Goal: Transaction & Acquisition: Purchase product/service

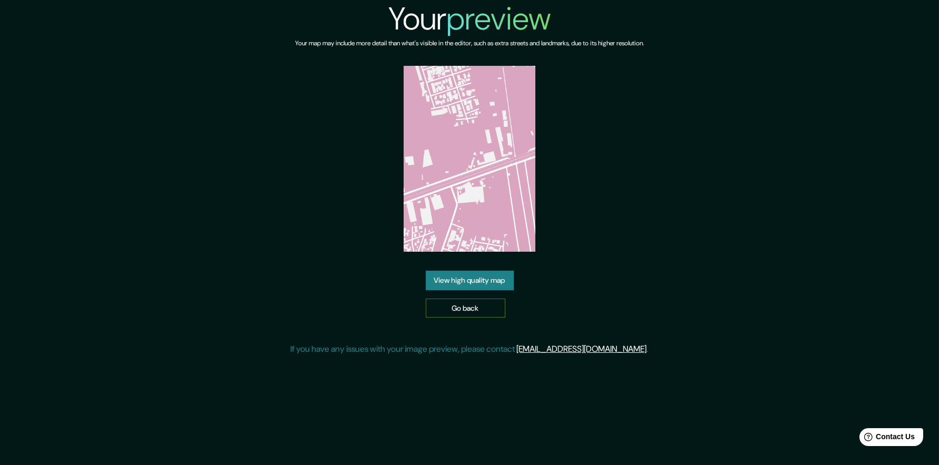
click at [483, 308] on link "Go back" at bounding box center [466, 308] width 80 height 19
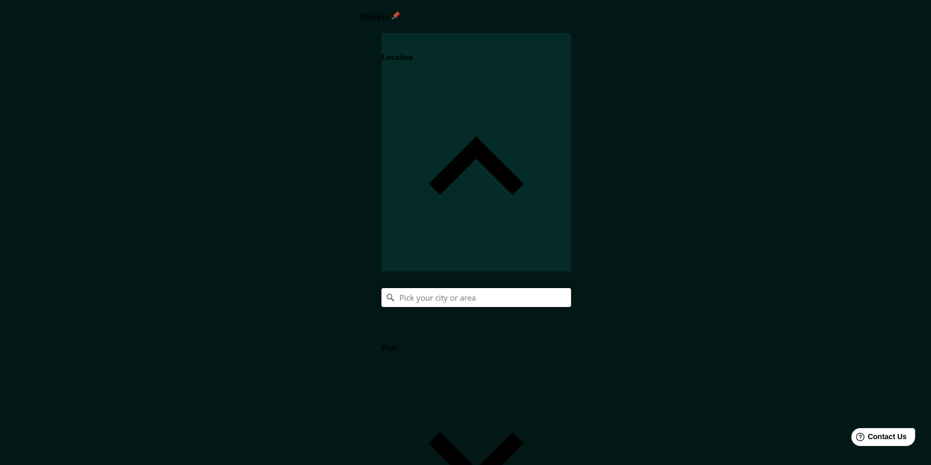
click at [571, 288] on input "Pick your city or area" at bounding box center [476, 297] width 190 height 19
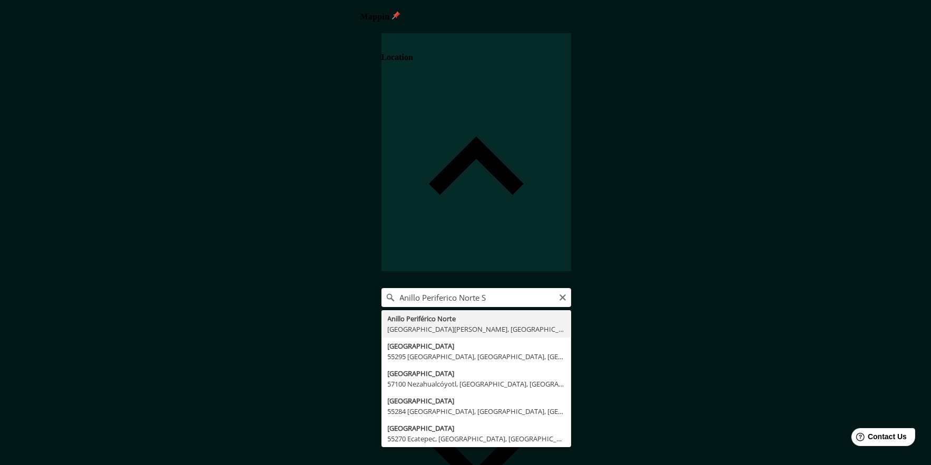
type input "Anillo Periférico Norte, [GEOGRAPHIC_DATA][PERSON_NAME], [GEOGRAPHIC_DATA][PERS…"
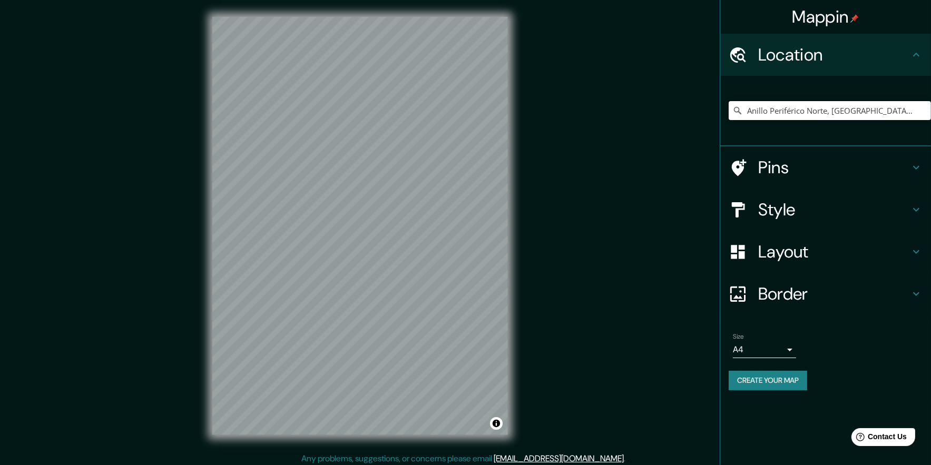
click at [800, 107] on input "Anillo Periférico Norte, [GEOGRAPHIC_DATA][PERSON_NAME], [GEOGRAPHIC_DATA][PERS…" at bounding box center [830, 110] width 202 height 19
click at [918, 106] on input "Anillo Periférico Norte, [GEOGRAPHIC_DATA][PERSON_NAME], [GEOGRAPHIC_DATA][PERS…" at bounding box center [830, 110] width 202 height 19
click at [914, 109] on input "Anillo Periférico Norte, [GEOGRAPHIC_DATA][PERSON_NAME], [GEOGRAPHIC_DATA][PERS…" at bounding box center [830, 110] width 202 height 19
click at [908, 109] on input "Anillo Periférico Norte, [GEOGRAPHIC_DATA][PERSON_NAME], [GEOGRAPHIC_DATA][PERS…" at bounding box center [830, 110] width 202 height 19
click at [914, 112] on input "Anillo Periférico Norte, [GEOGRAPHIC_DATA][PERSON_NAME], [GEOGRAPHIC_DATA][PERS…" at bounding box center [830, 110] width 202 height 19
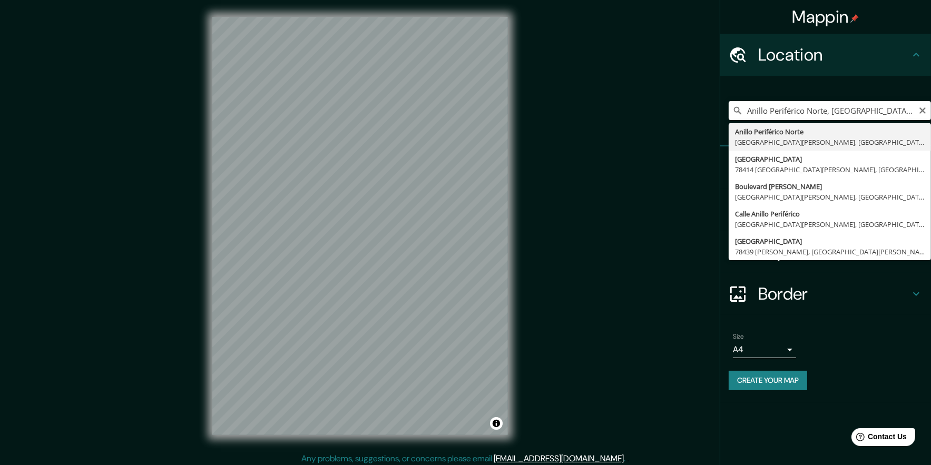
type input "Anillo Periférico Norte, [GEOGRAPHIC_DATA][PERSON_NAME], [GEOGRAPHIC_DATA][PERS…"
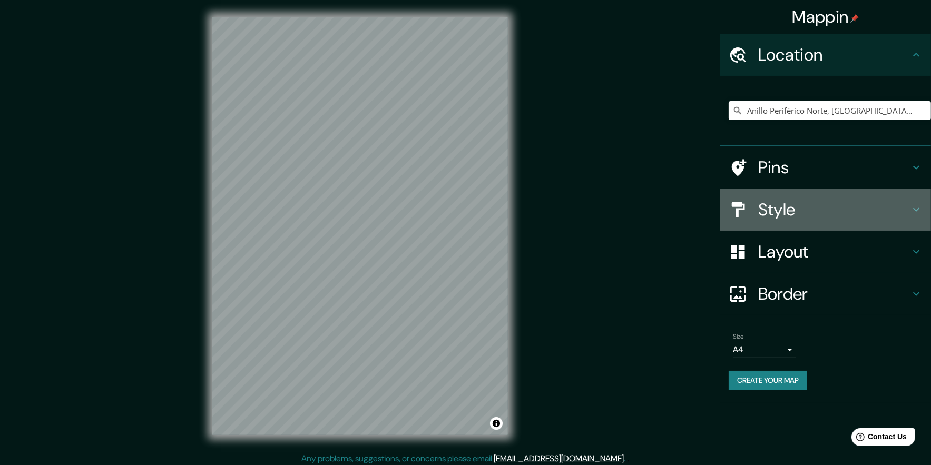
click at [794, 212] on h4 "Style" at bounding box center [834, 209] width 152 height 21
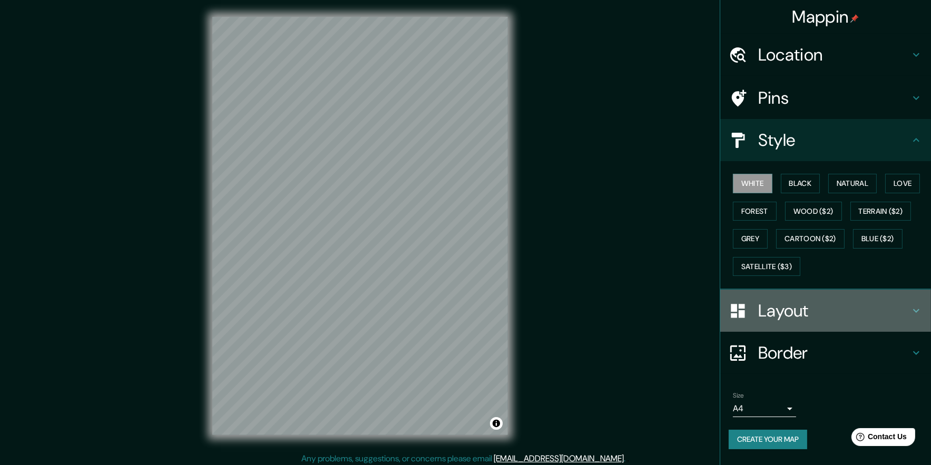
click at [806, 309] on h4 "Layout" at bounding box center [834, 310] width 152 height 21
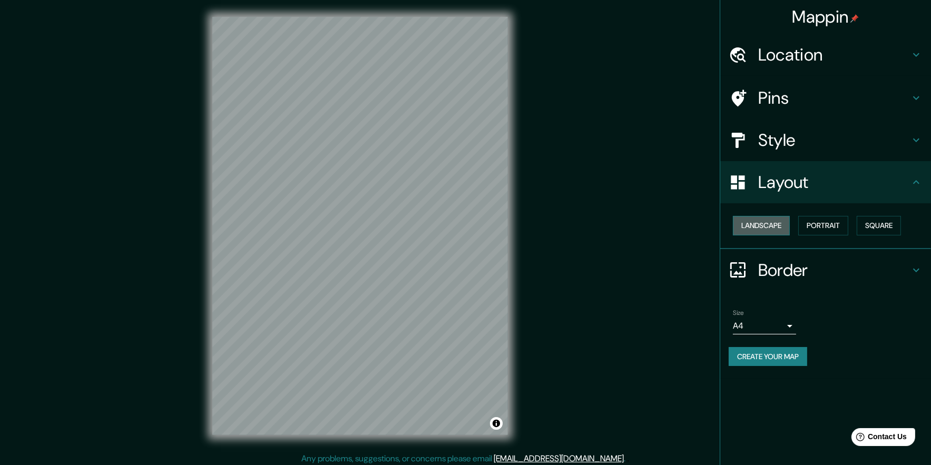
click at [781, 226] on button "Landscape" at bounding box center [761, 225] width 57 height 19
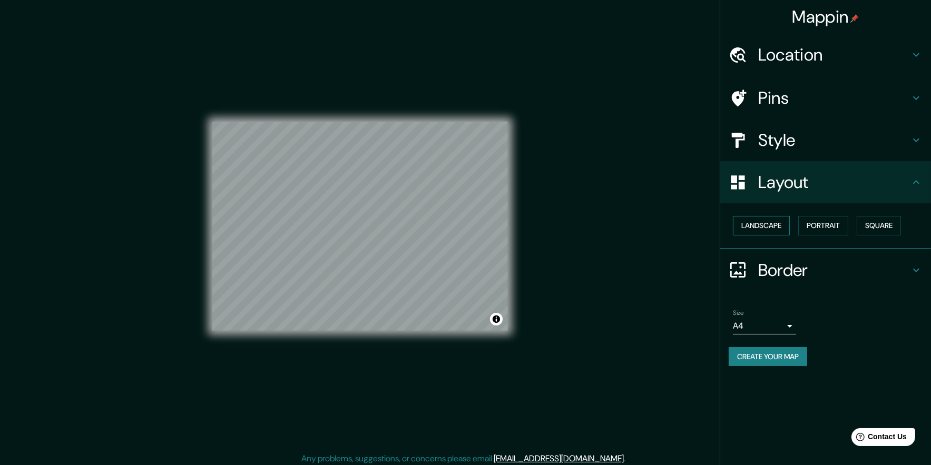
click at [781, 226] on button "Landscape" at bounding box center [761, 225] width 57 height 19
click at [914, 182] on icon at bounding box center [916, 182] width 6 height 4
click at [881, 231] on button "Square" at bounding box center [879, 225] width 44 height 19
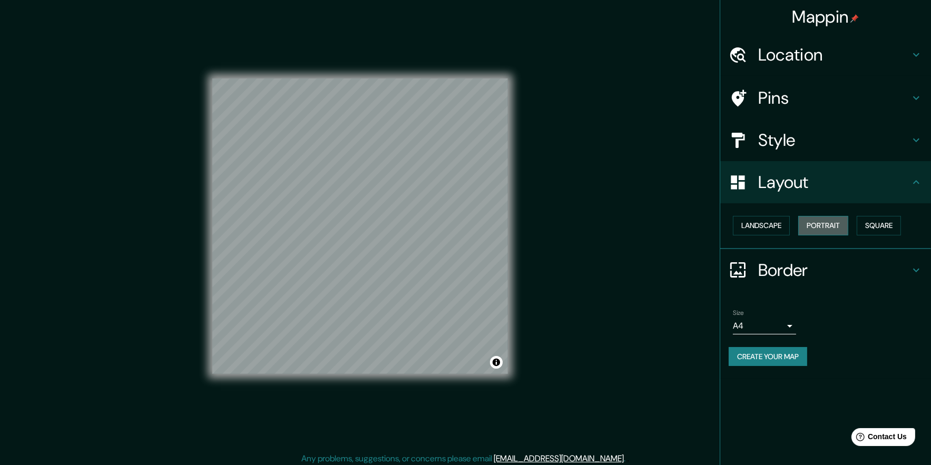
click at [840, 232] on button "Portrait" at bounding box center [823, 225] width 50 height 19
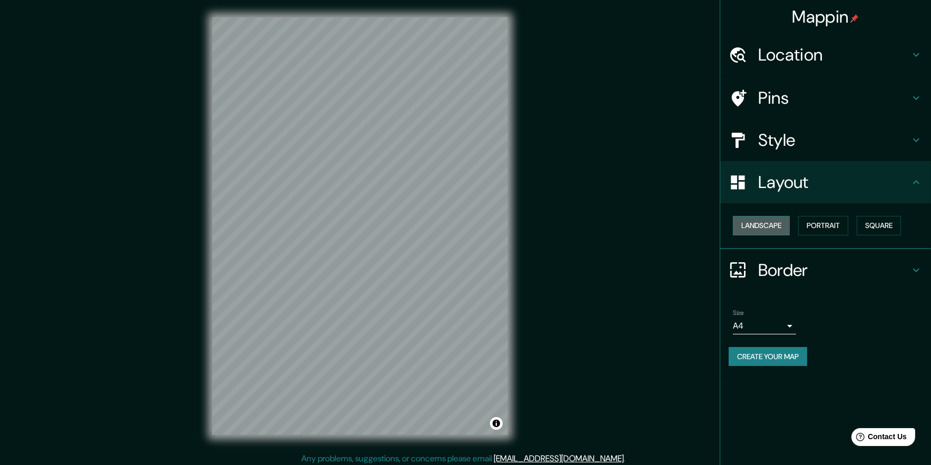
click at [751, 229] on button "Landscape" at bounding box center [761, 225] width 57 height 19
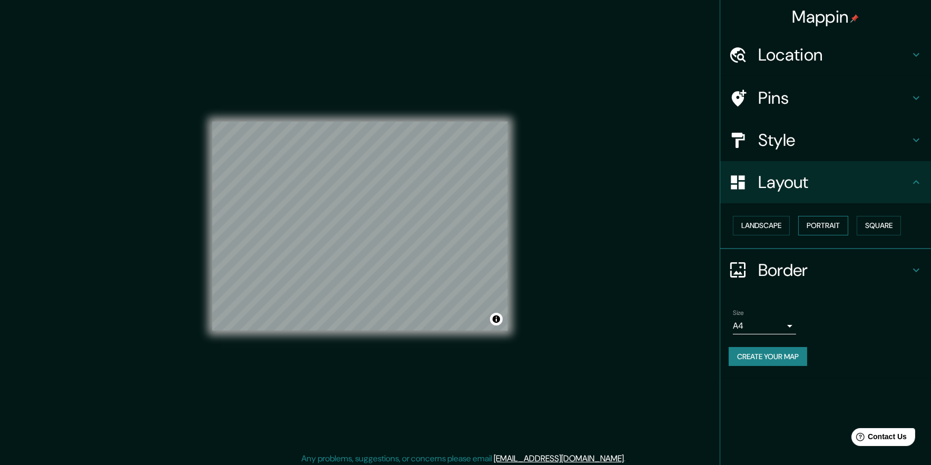
click at [810, 225] on button "Portrait" at bounding box center [823, 225] width 50 height 19
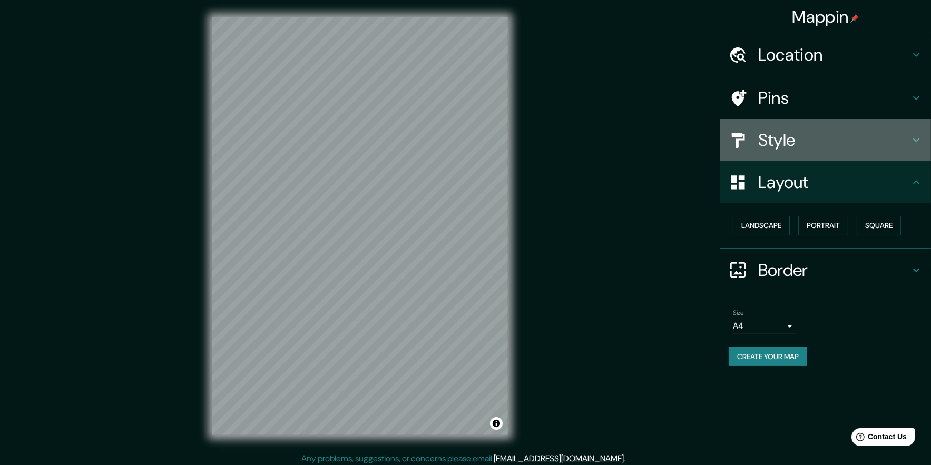
click at [789, 146] on h4 "Style" at bounding box center [834, 140] width 152 height 21
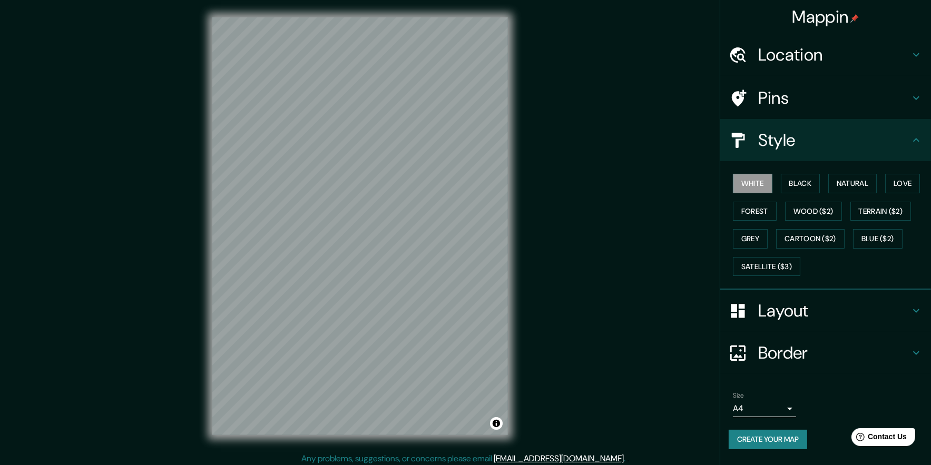
click at [804, 88] on h4 "Pins" at bounding box center [834, 97] width 152 height 21
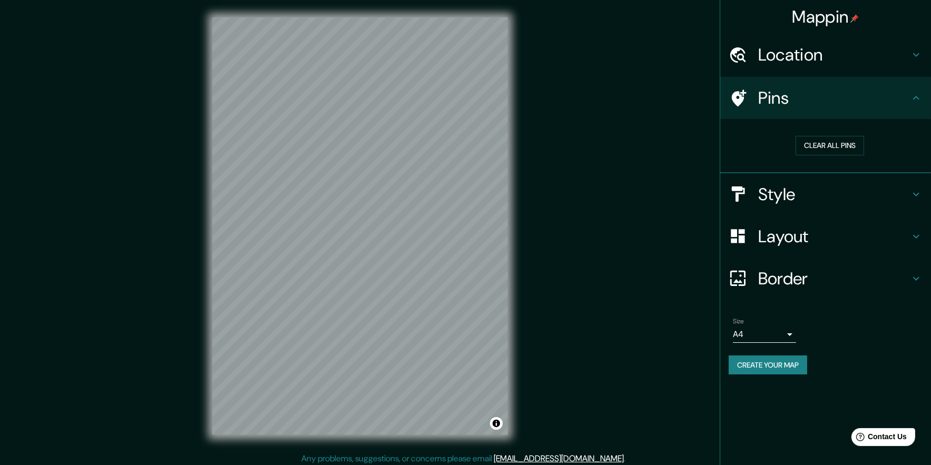
click at [796, 61] on h4 "Location" at bounding box center [834, 54] width 152 height 21
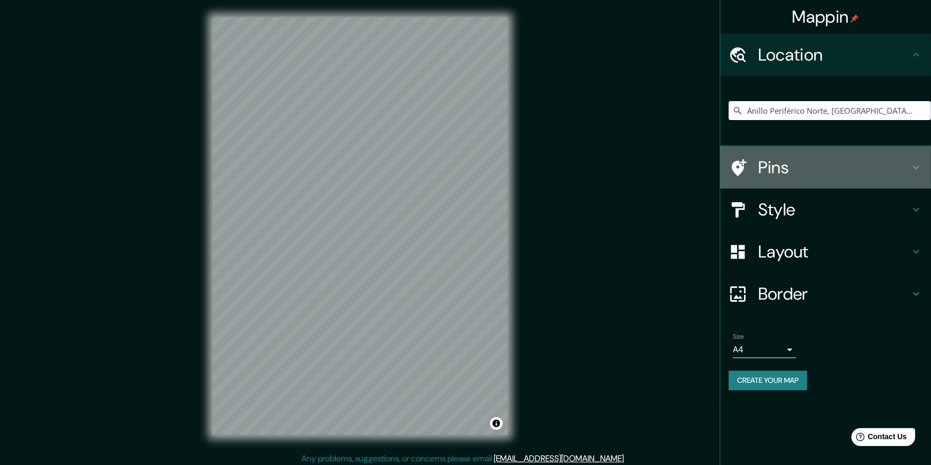
click at [793, 167] on h4 "Pins" at bounding box center [834, 167] width 152 height 21
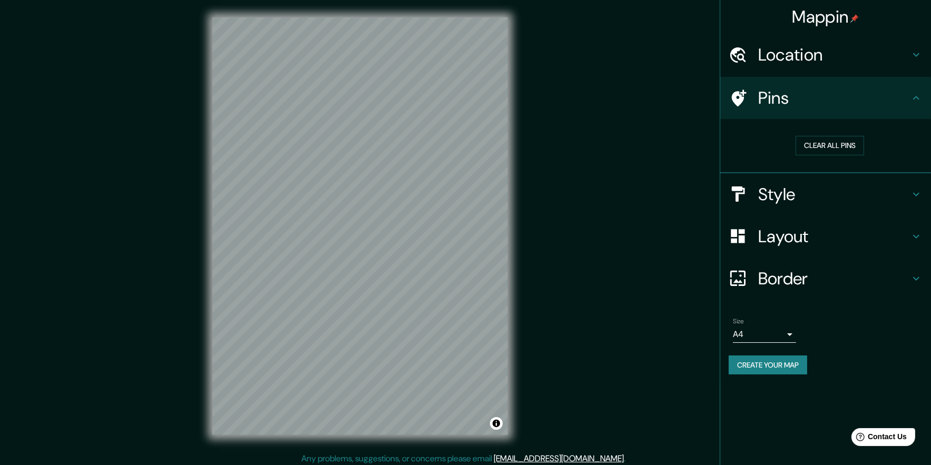
click at [749, 371] on button "Create your map" at bounding box center [768, 365] width 78 height 19
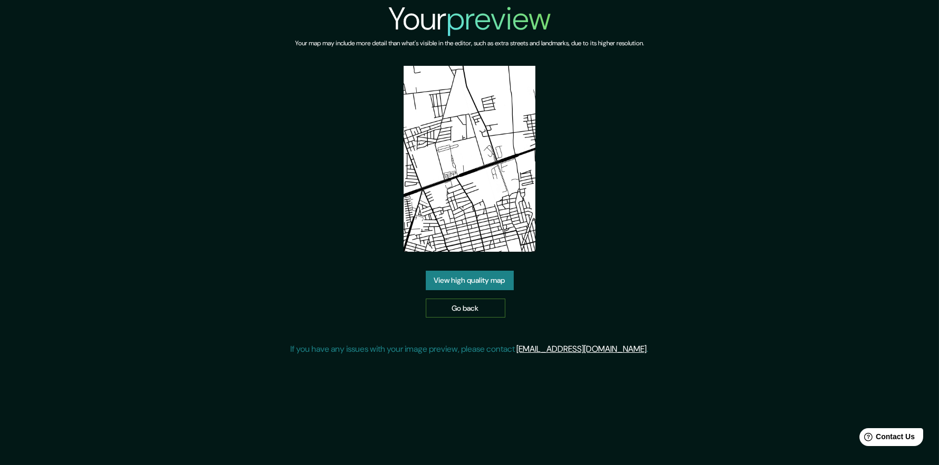
click at [481, 308] on link "Go back" at bounding box center [466, 308] width 80 height 19
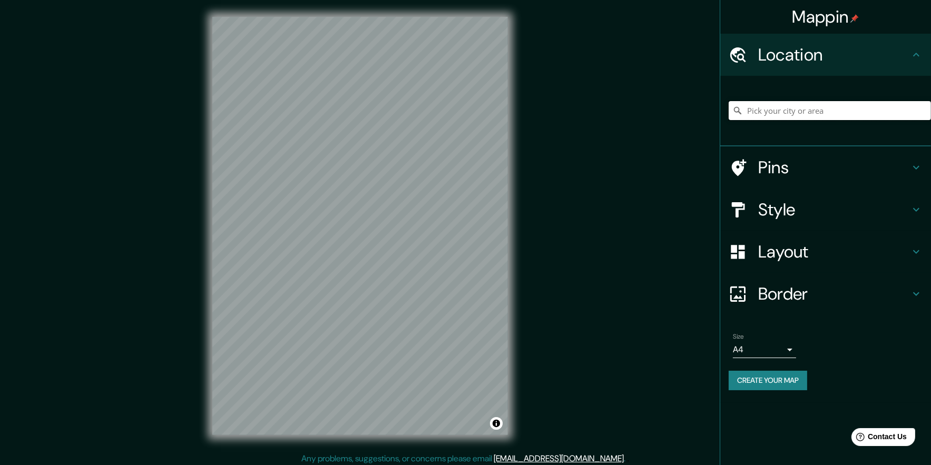
click at [858, 113] on input "Pick your city or area" at bounding box center [830, 110] width 202 height 19
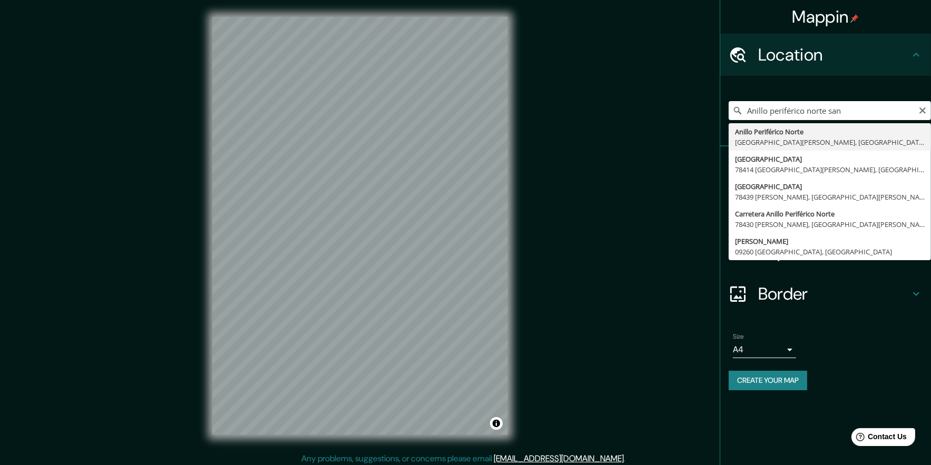
type input "Anillo Periférico Norte, [GEOGRAPHIC_DATA][PERSON_NAME], [GEOGRAPHIC_DATA][PERS…"
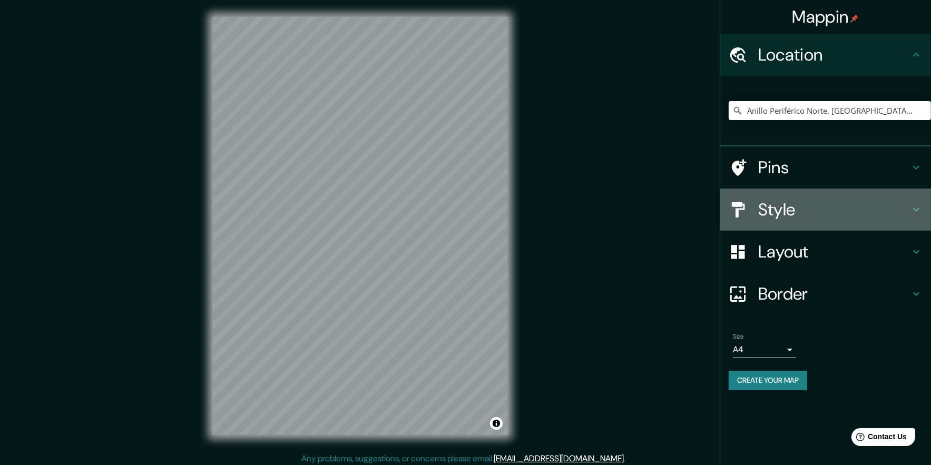
click at [792, 206] on h4 "Style" at bounding box center [834, 209] width 152 height 21
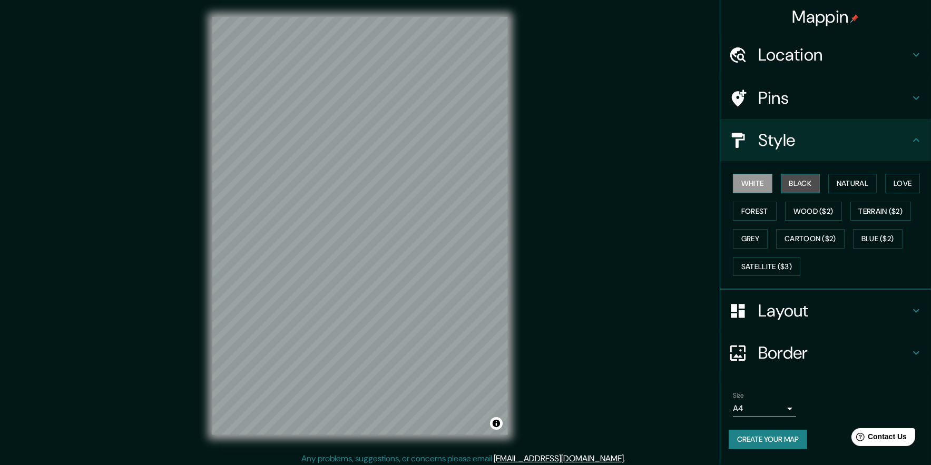
click at [809, 184] on button "Black" at bounding box center [801, 183] width 40 height 19
click at [855, 184] on button "Natural" at bounding box center [852, 183] width 48 height 19
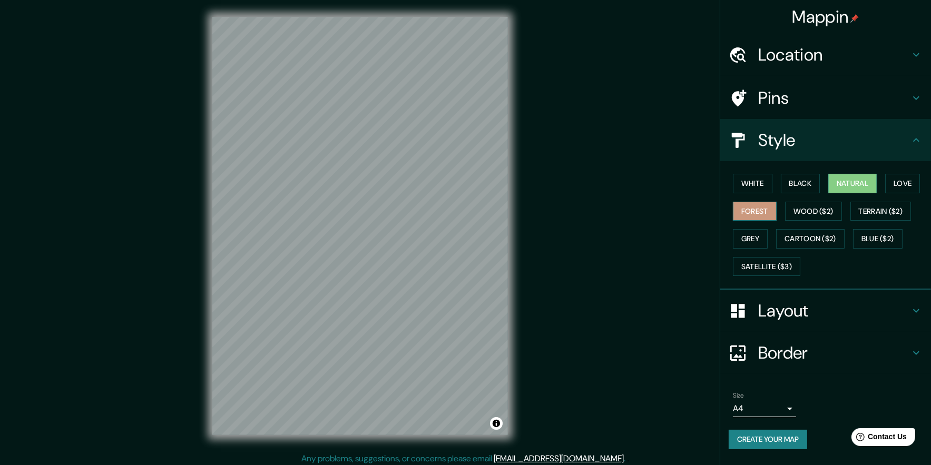
click at [756, 209] on button "Forest" at bounding box center [755, 211] width 44 height 19
click at [747, 184] on button "White" at bounding box center [753, 183] width 40 height 19
